Goal: Navigation & Orientation: Find specific page/section

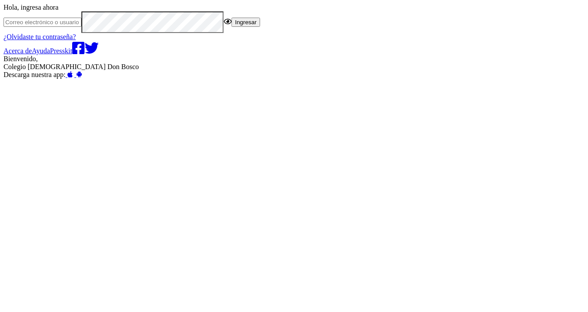
type input "edoo.donbosco"
click at [245, 27] on button "Ingresar" at bounding box center [245, 22] width 29 height 9
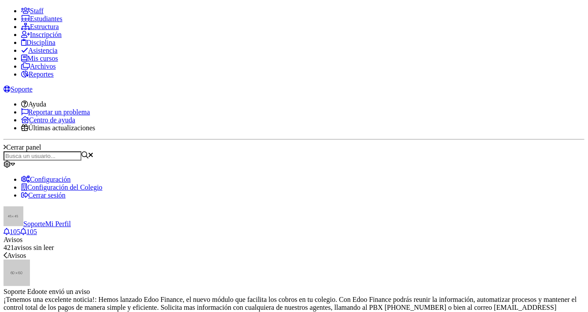
click at [81, 151] on input "text" at bounding box center [43, 155] width 78 height 9
